Goal: Transaction & Acquisition: Book appointment/travel/reservation

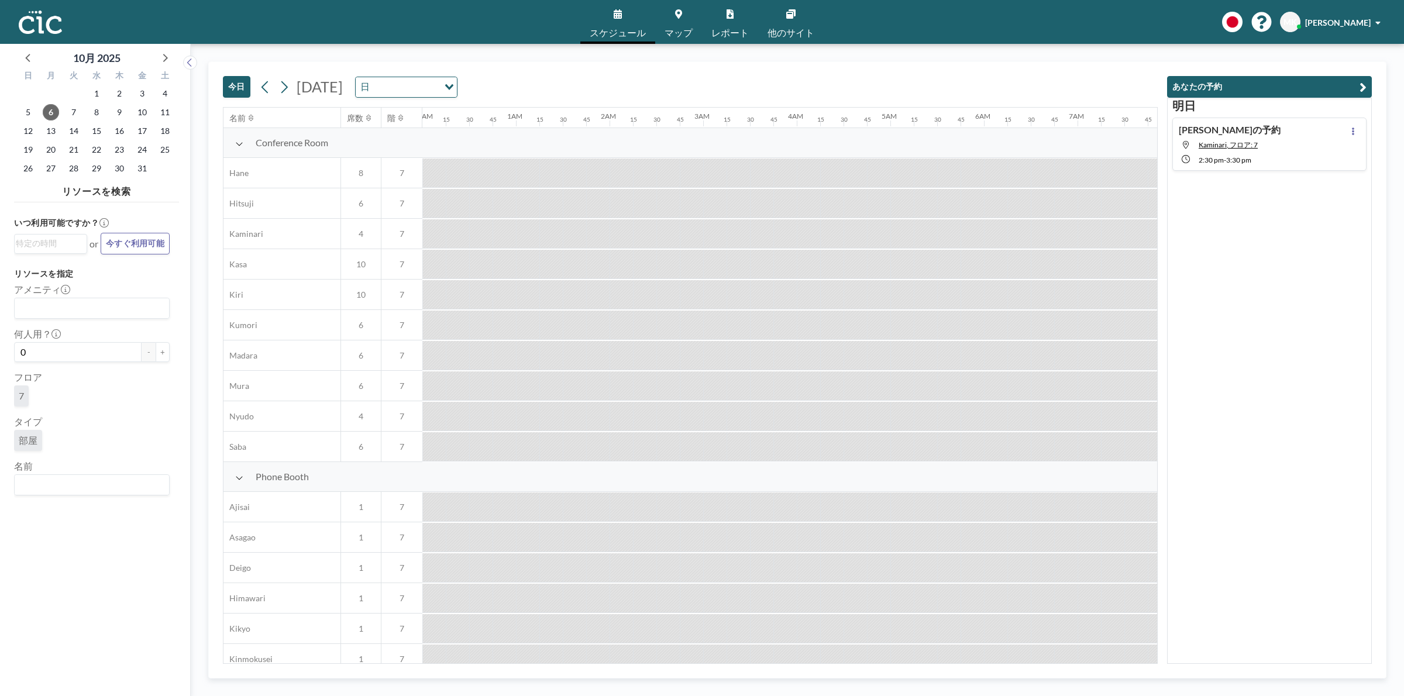
scroll to position [0, 1475]
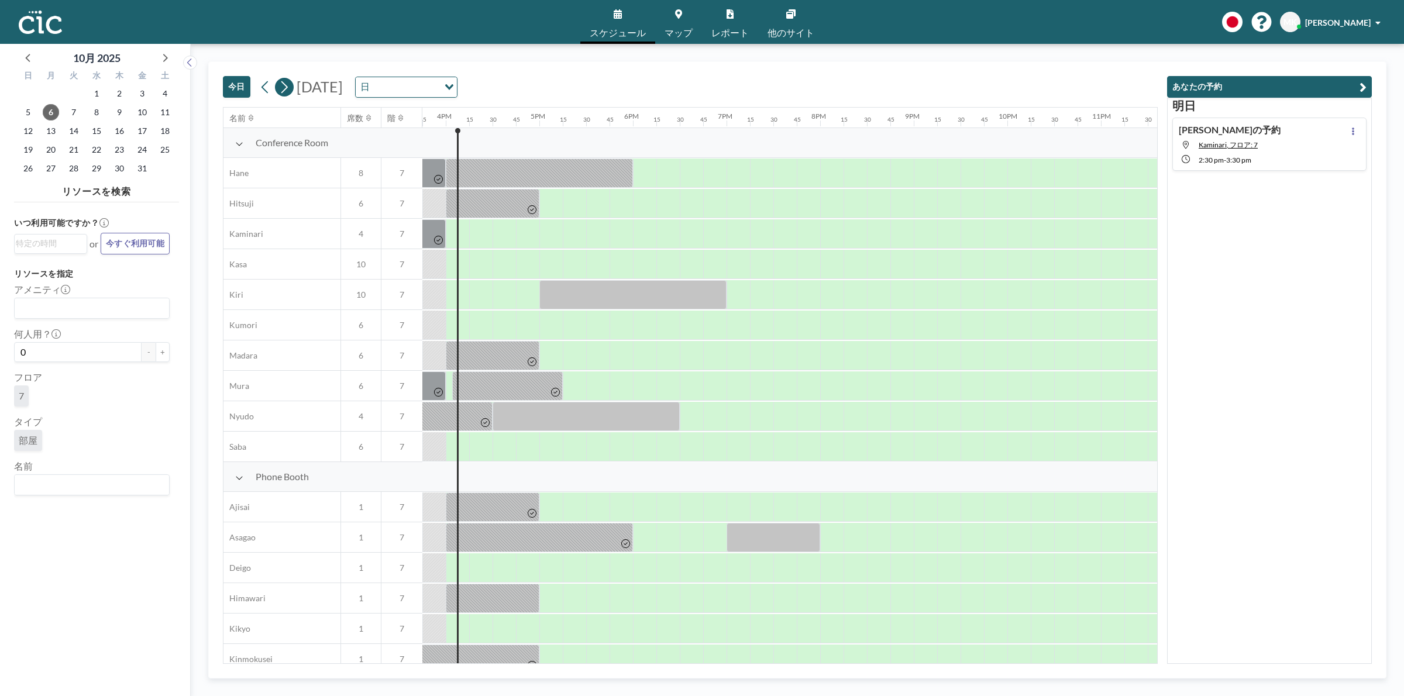
click at [293, 88] on button at bounding box center [284, 87] width 19 height 19
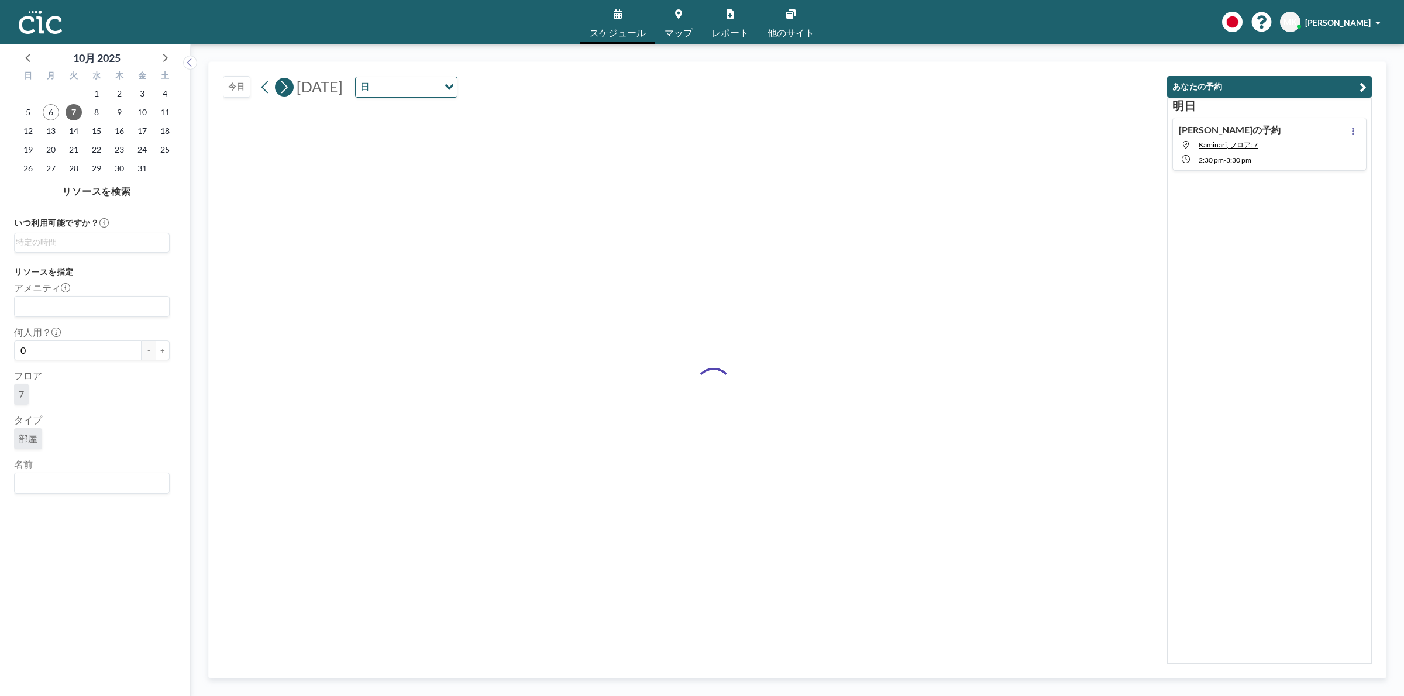
click at [293, 88] on button at bounding box center [284, 87] width 19 height 19
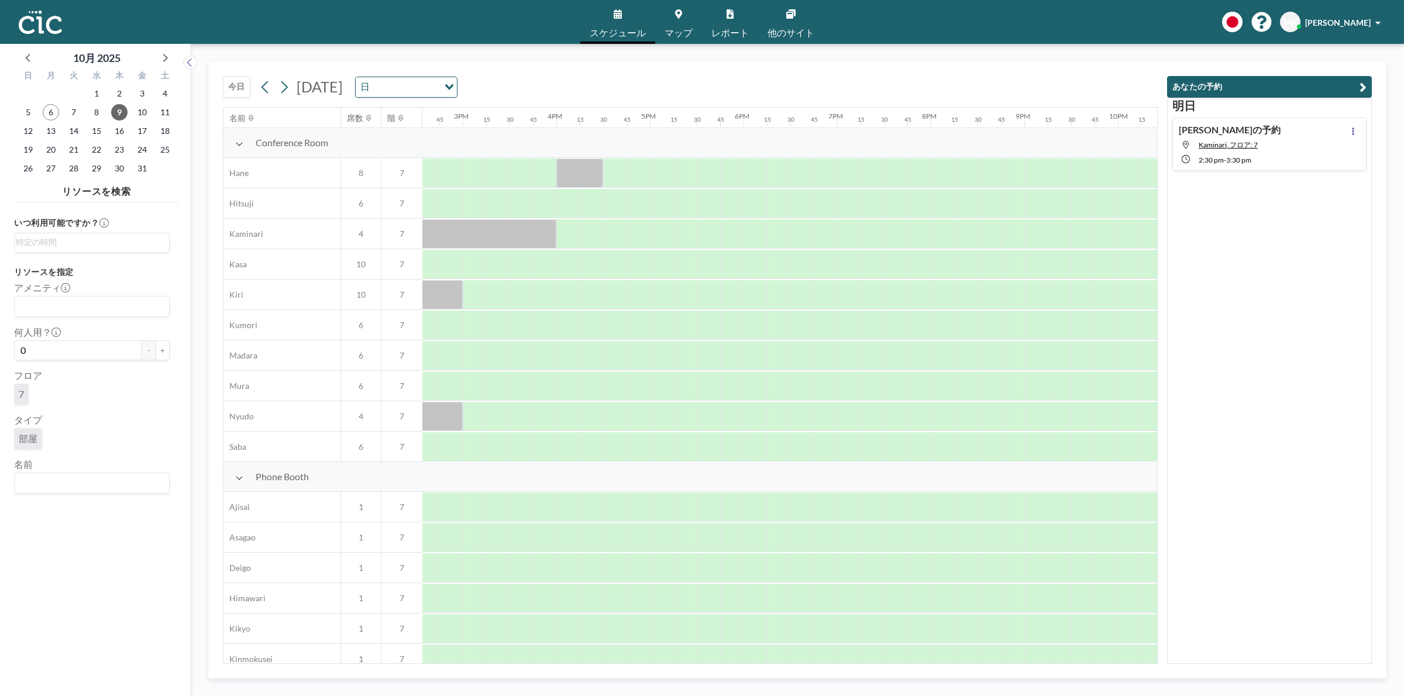
scroll to position [0, 1366]
click at [658, 235] on div at bounding box center [659, 233] width 23 height 29
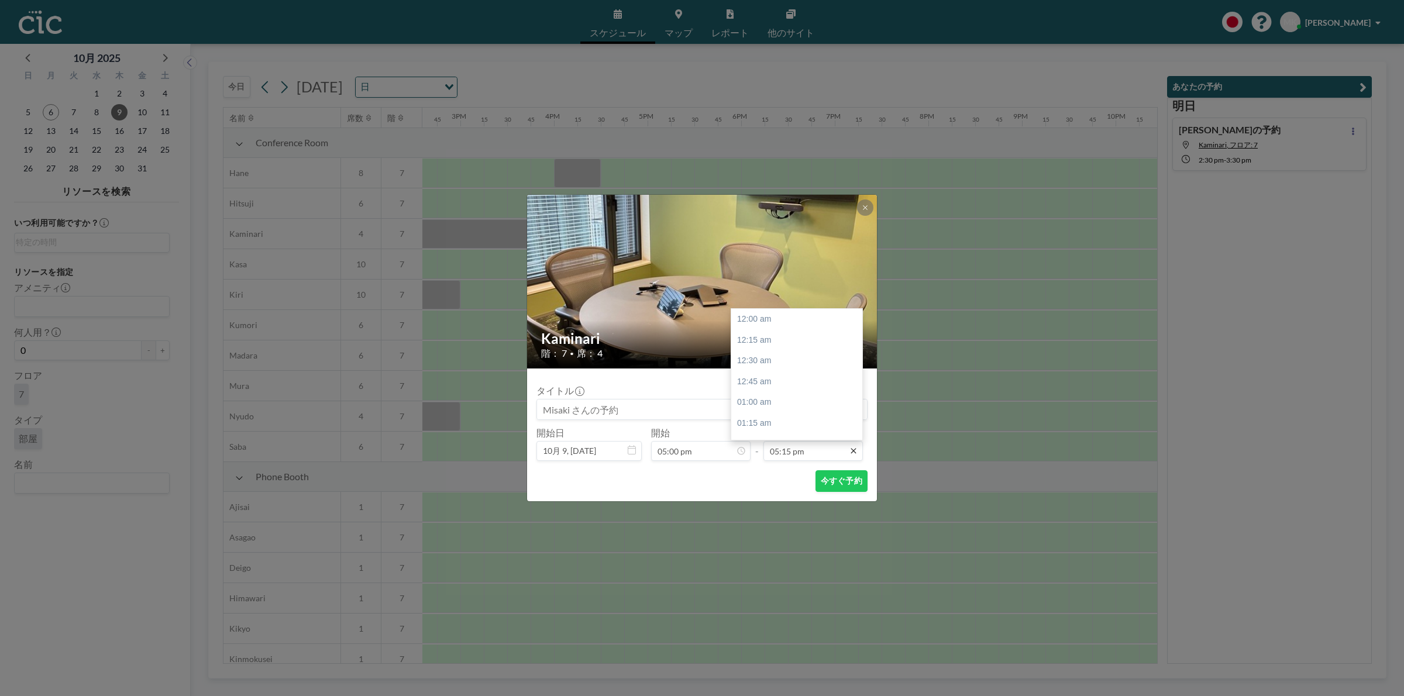
scroll to position [1435, 0]
click at [783, 382] on div "06:00 pm" at bounding box center [800, 383] width 138 height 21
type input "06:00 pm"
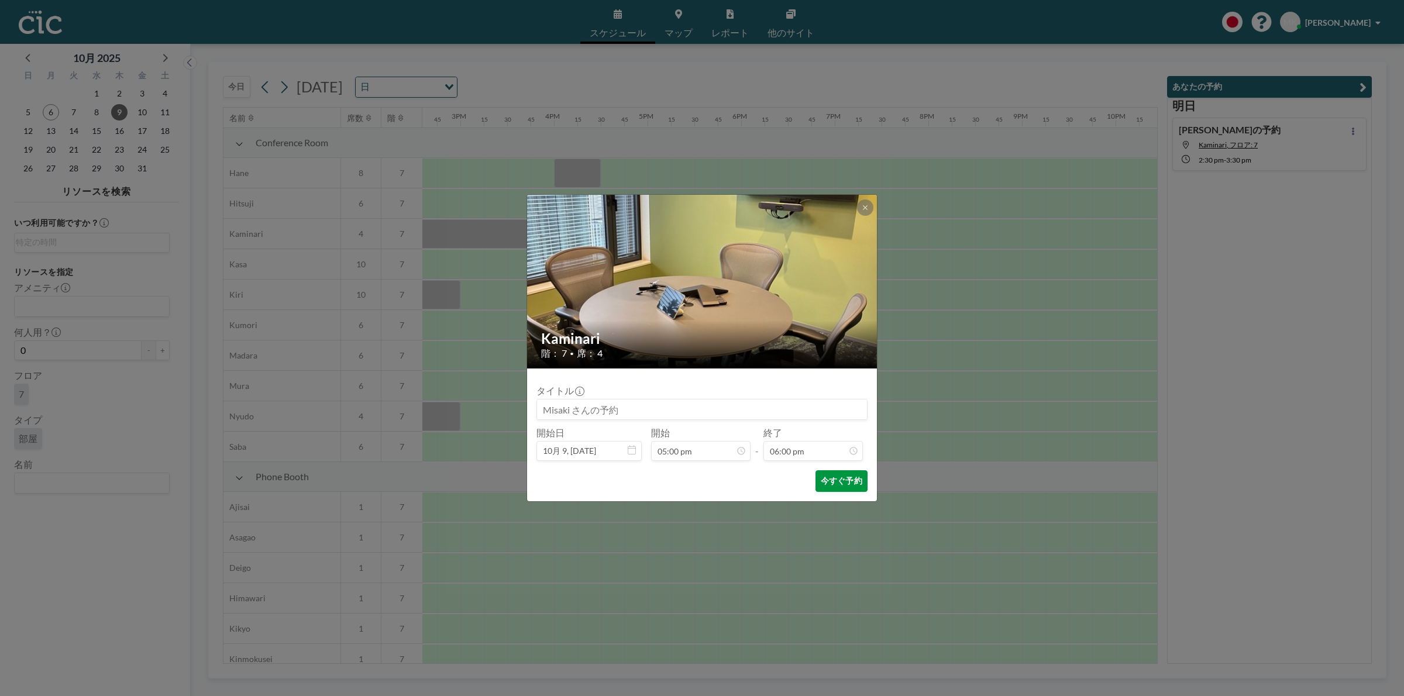
click at [840, 489] on button "今すぐ予約" at bounding box center [842, 481] width 52 height 22
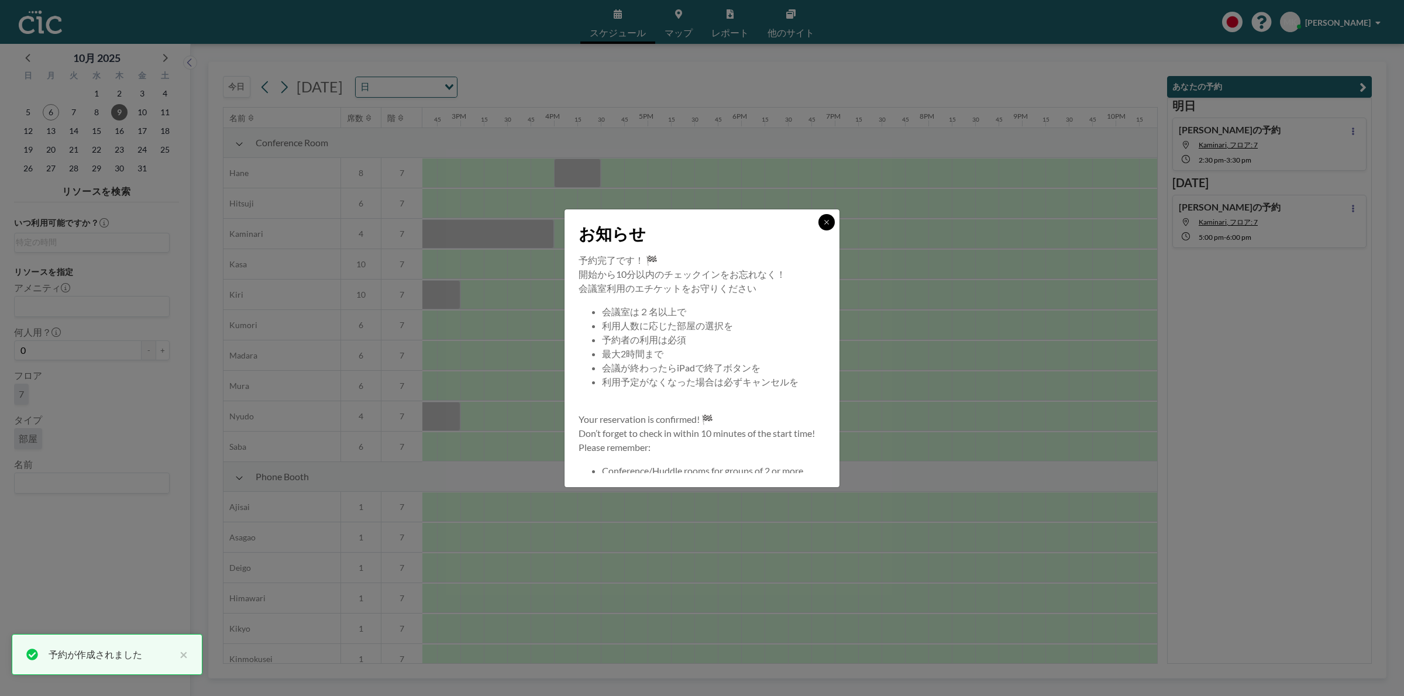
click at [829, 224] on icon at bounding box center [826, 222] width 7 height 7
